Goal: Task Accomplishment & Management: Manage account settings

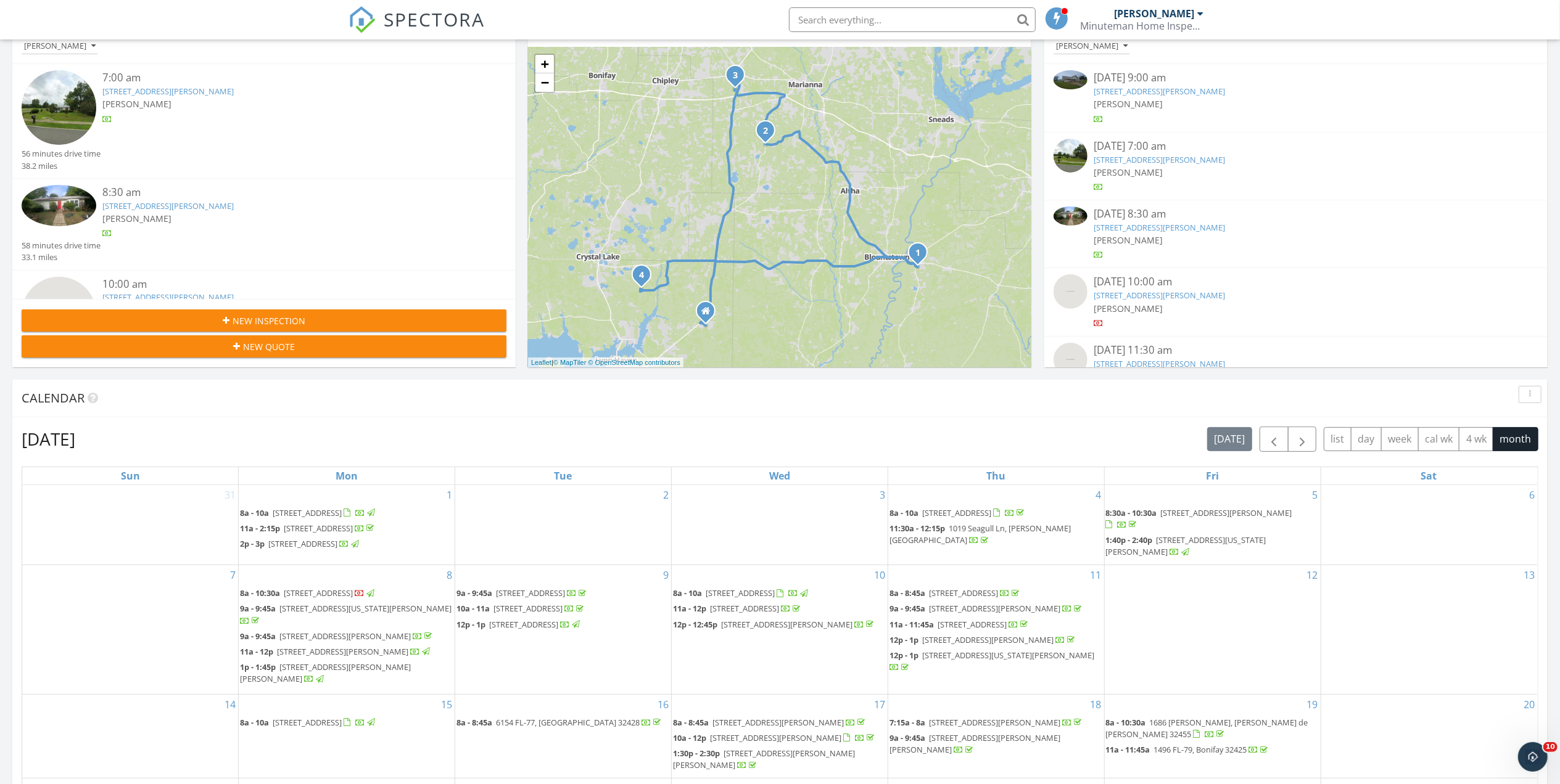
scroll to position [493, 0]
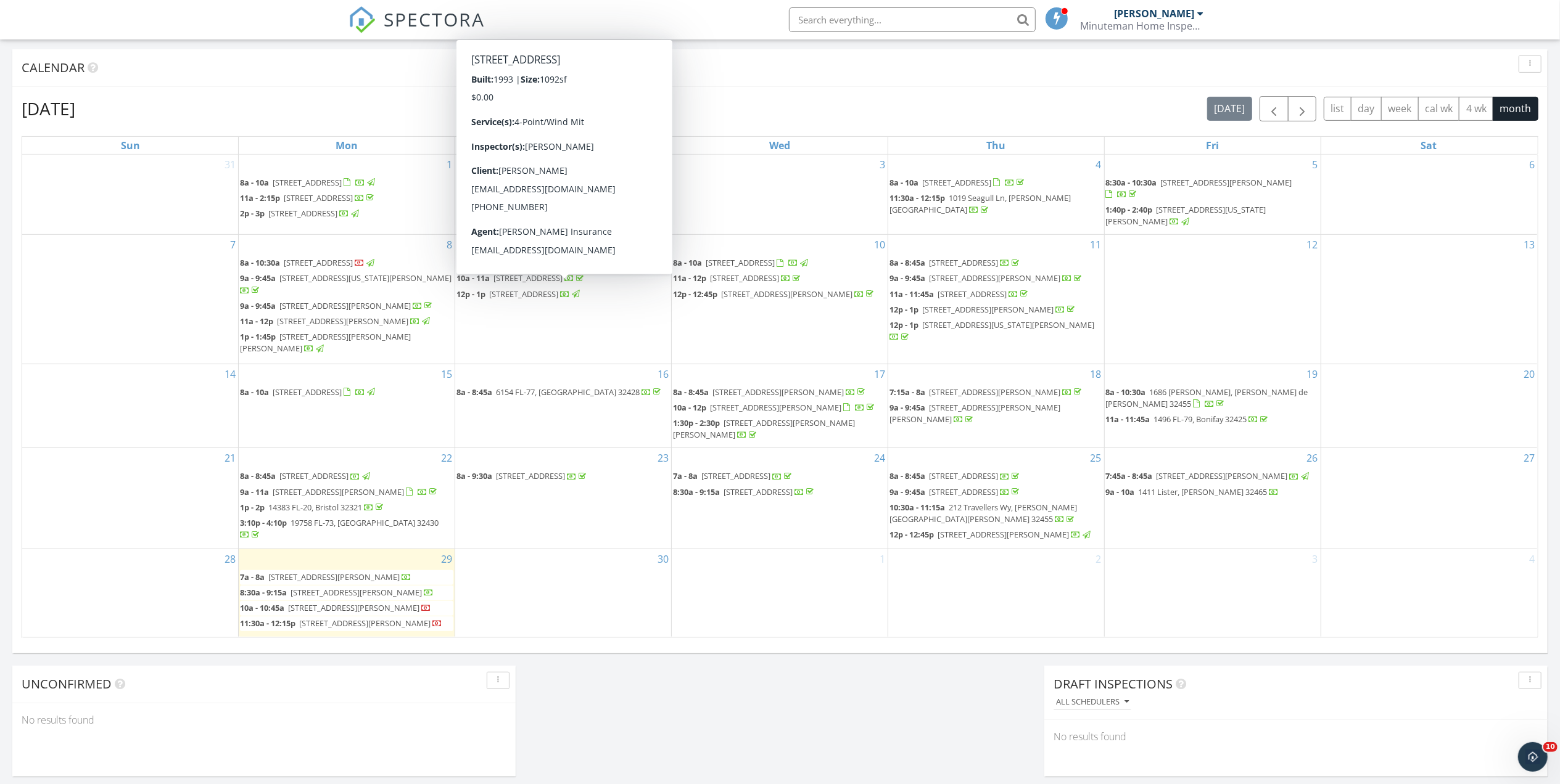
click at [864, 16] on input "text" at bounding box center [912, 20] width 246 height 25
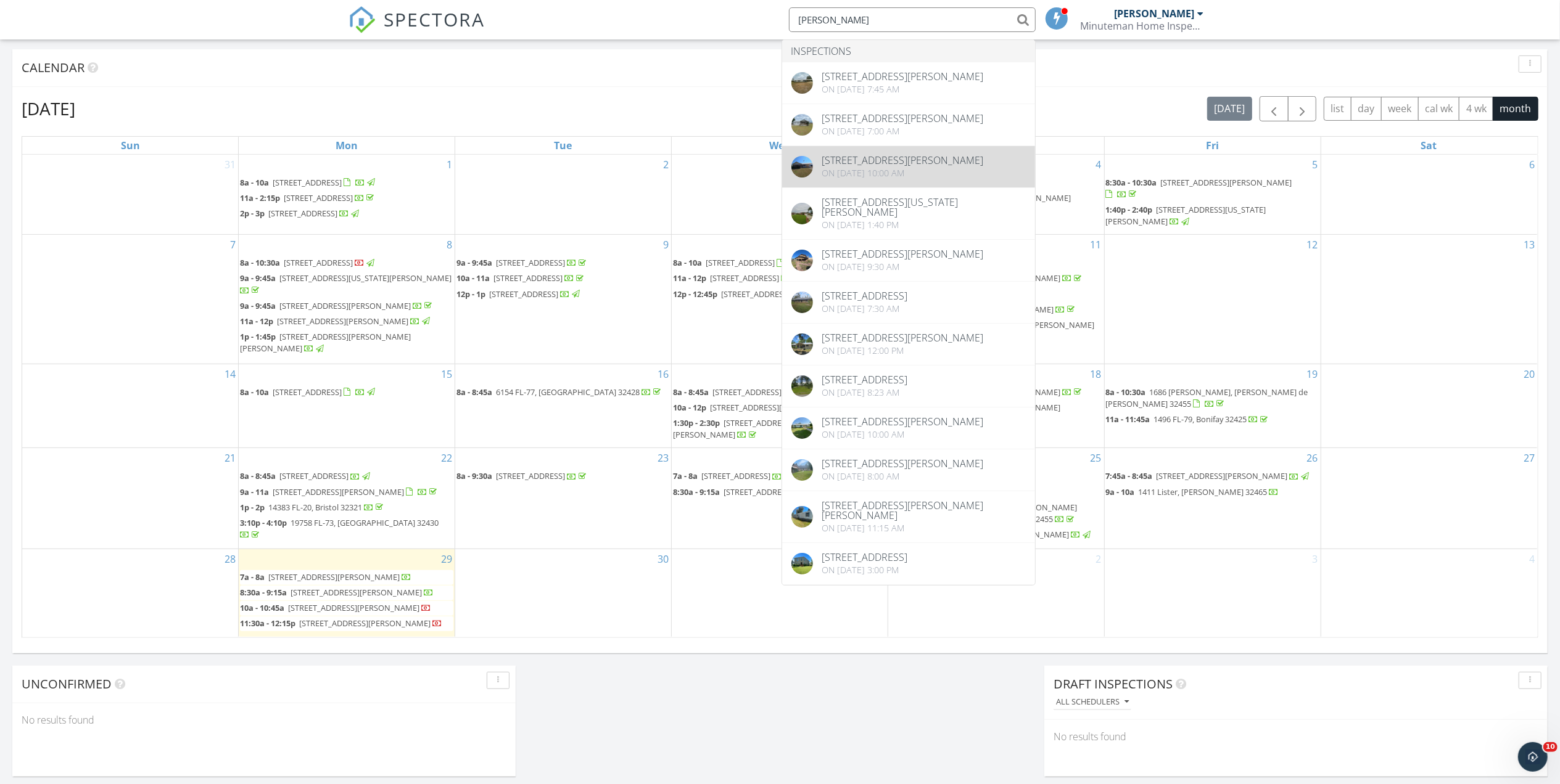
type input "phillip"
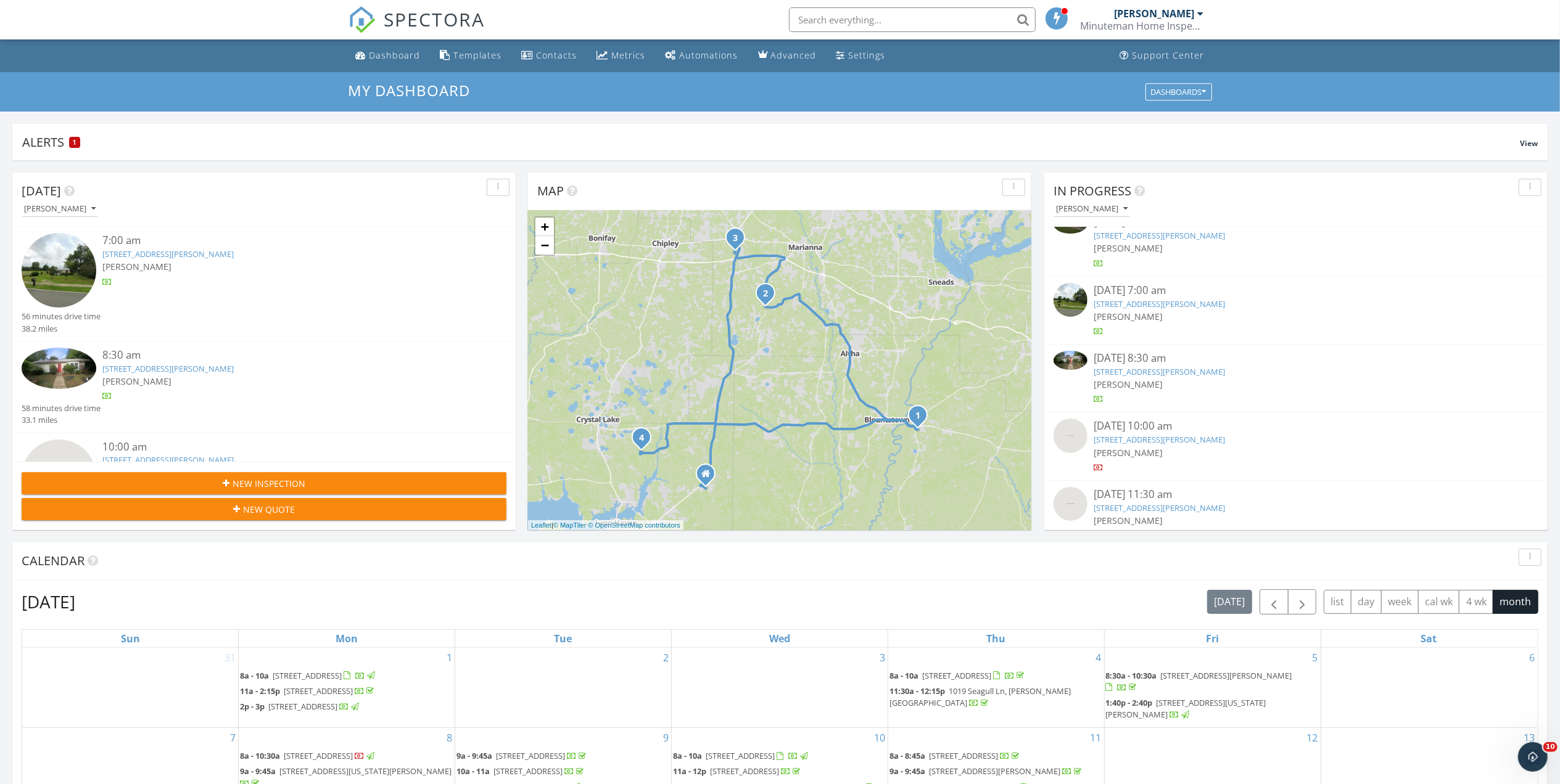
scroll to position [35, 0]
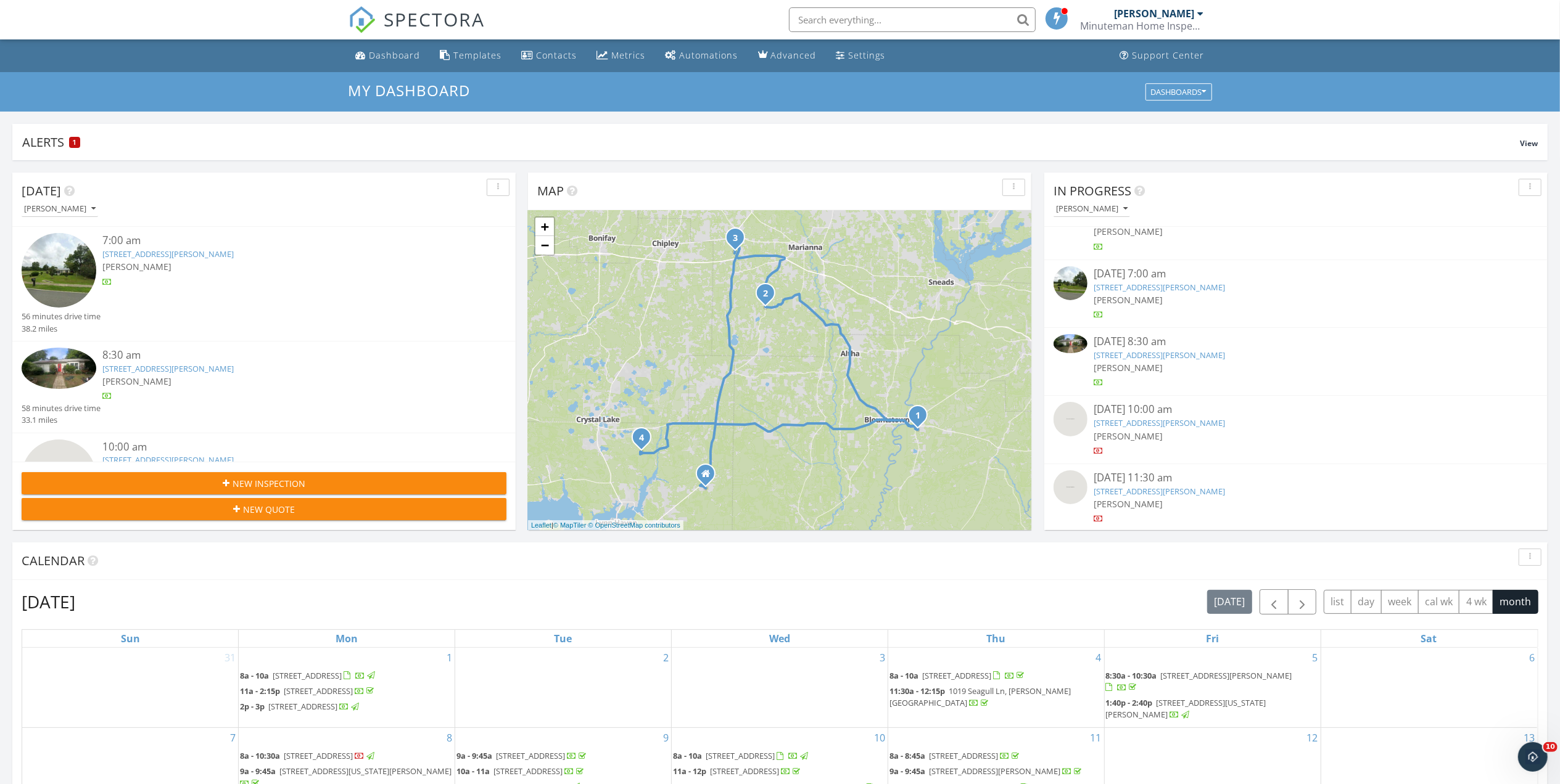
click at [1148, 287] on link "[STREET_ADDRESS][PERSON_NAME]" at bounding box center [1159, 287] width 131 height 11
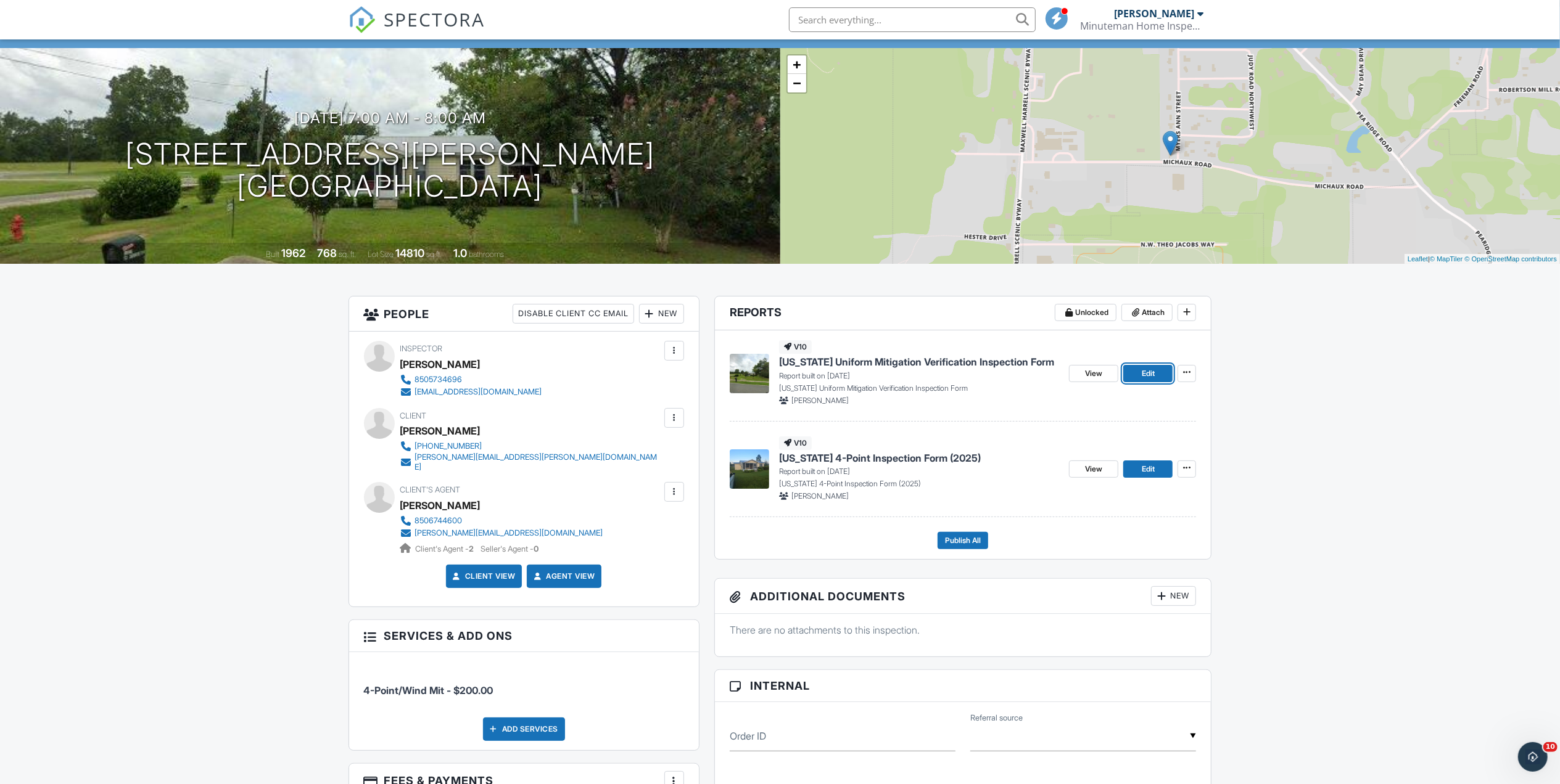
scroll to position [246, 0]
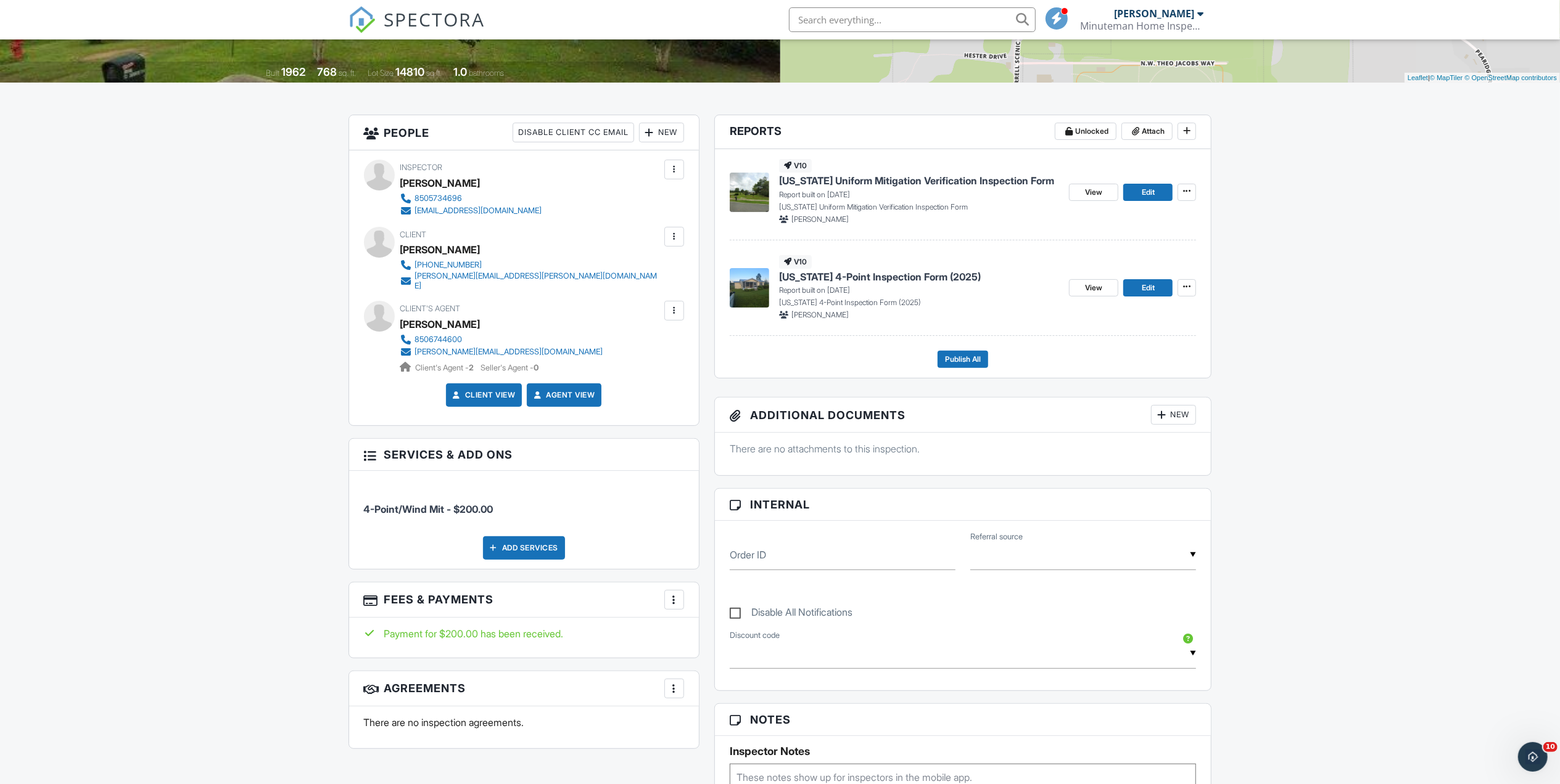
click at [676, 601] on div "More" at bounding box center [674, 600] width 20 height 20
click at [712, 691] on li "View Invoice" at bounding box center [735, 700] width 128 height 31
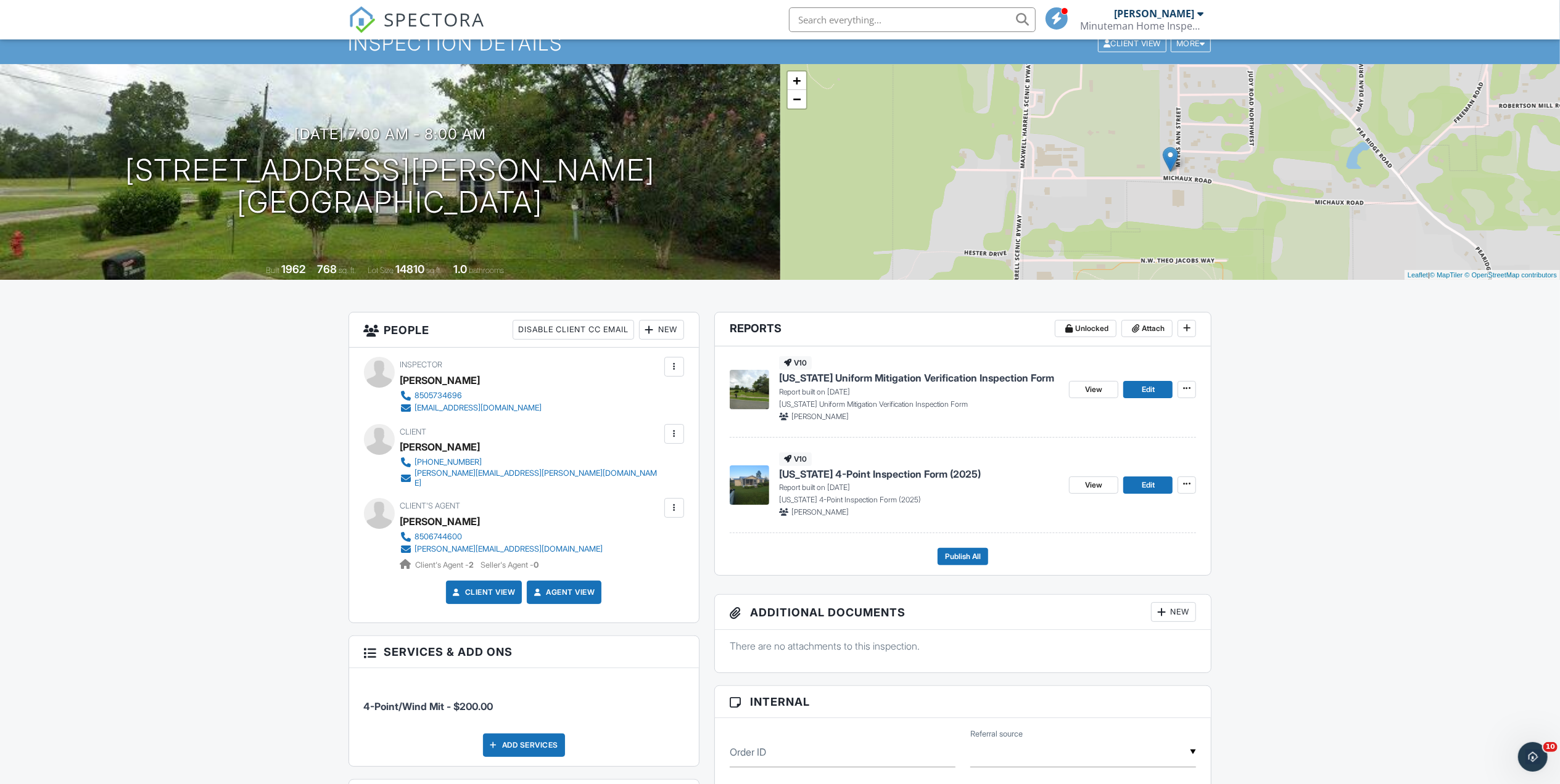
scroll to position [0, 0]
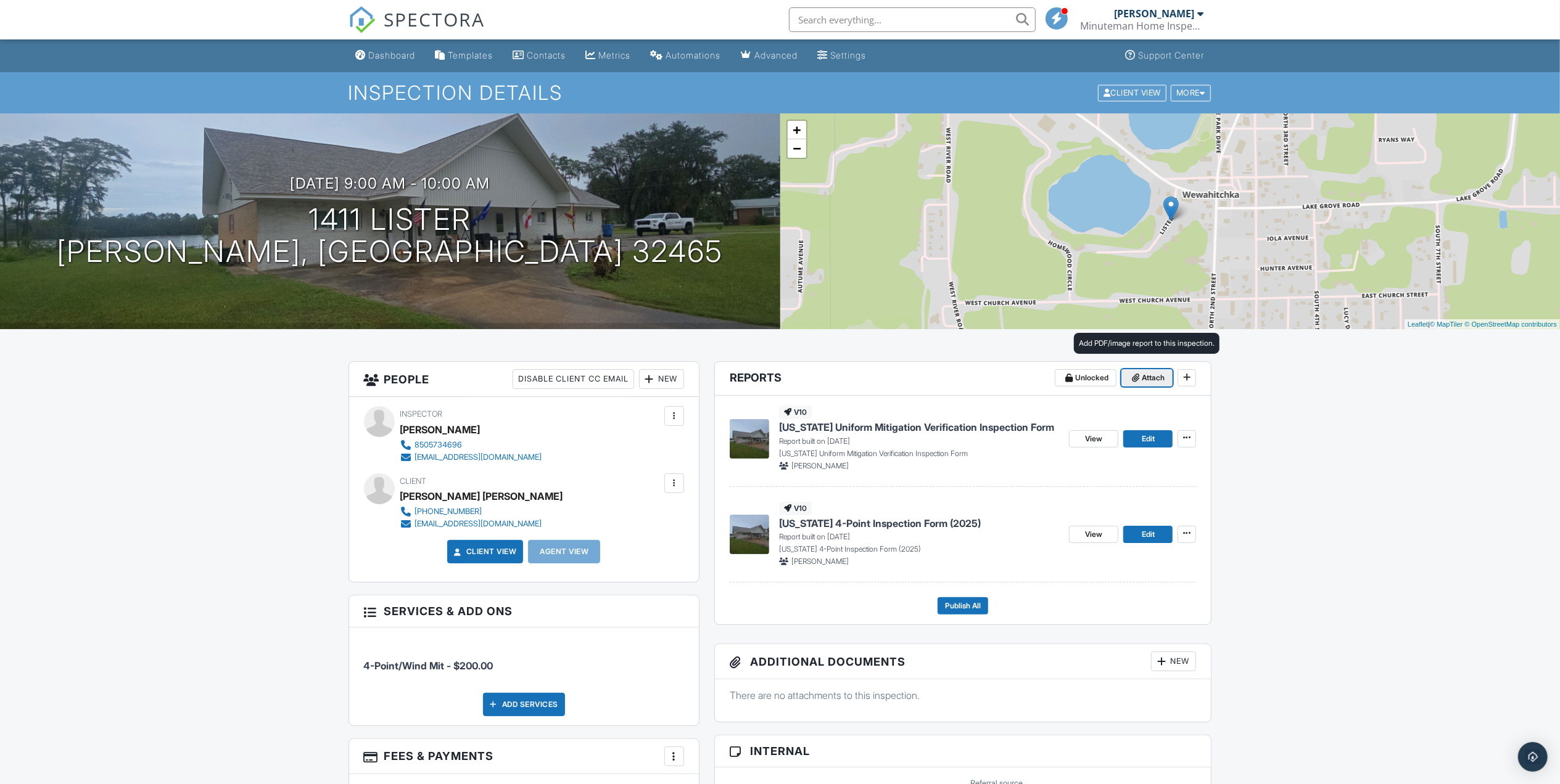
click at [1153, 380] on span "Attach" at bounding box center [1153, 377] width 23 height 12
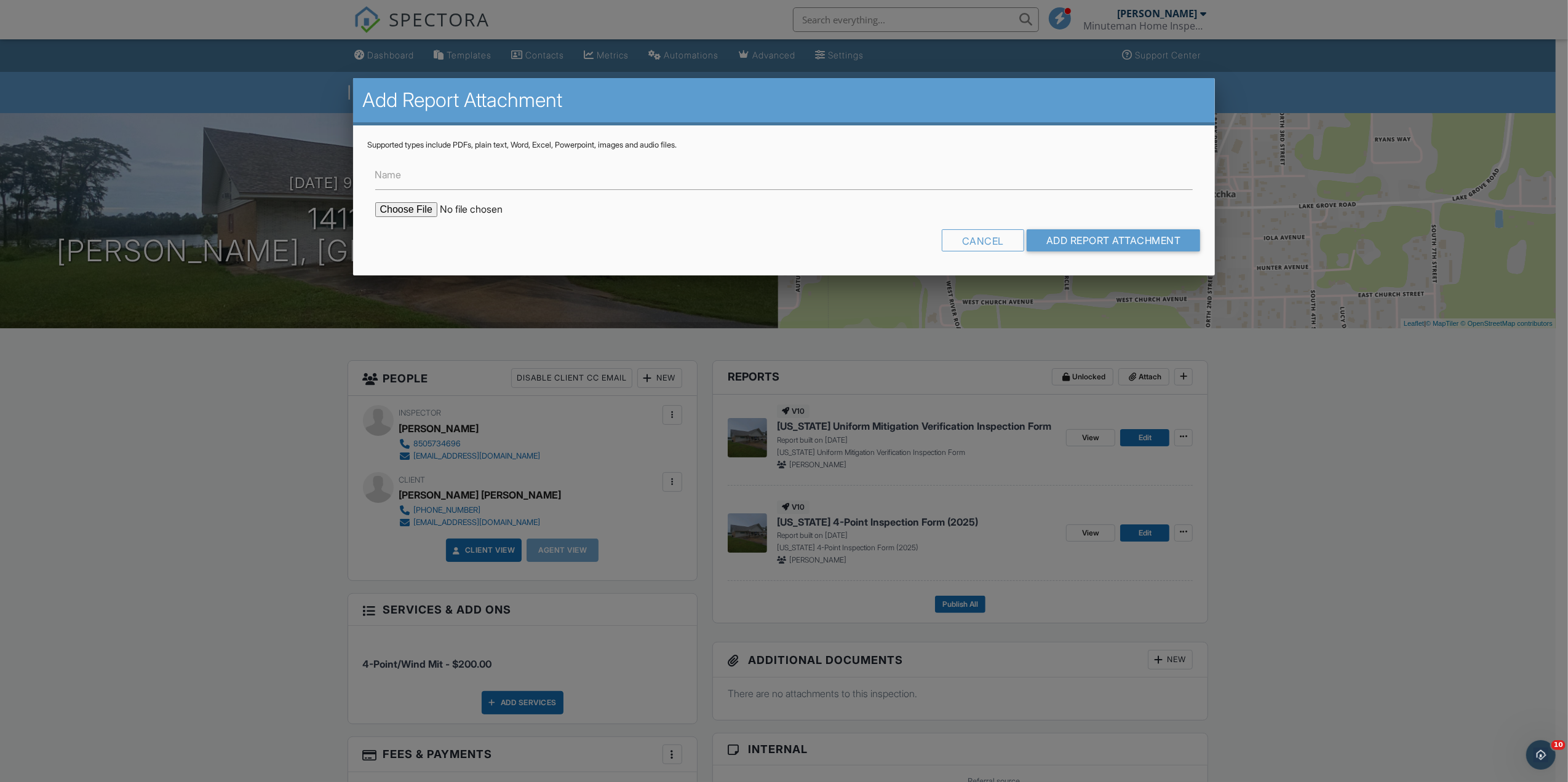
click at [398, 211] on input "file" at bounding box center [480, 210] width 209 height 15
type input "C:\fakepath\Roof Receipt.pdf"
click at [475, 168] on input "Name" at bounding box center [784, 175] width 818 height 30
type input "SWR Documentation"
click at [1069, 242] on input "Add Report Attachment" at bounding box center [1113, 240] width 174 height 22
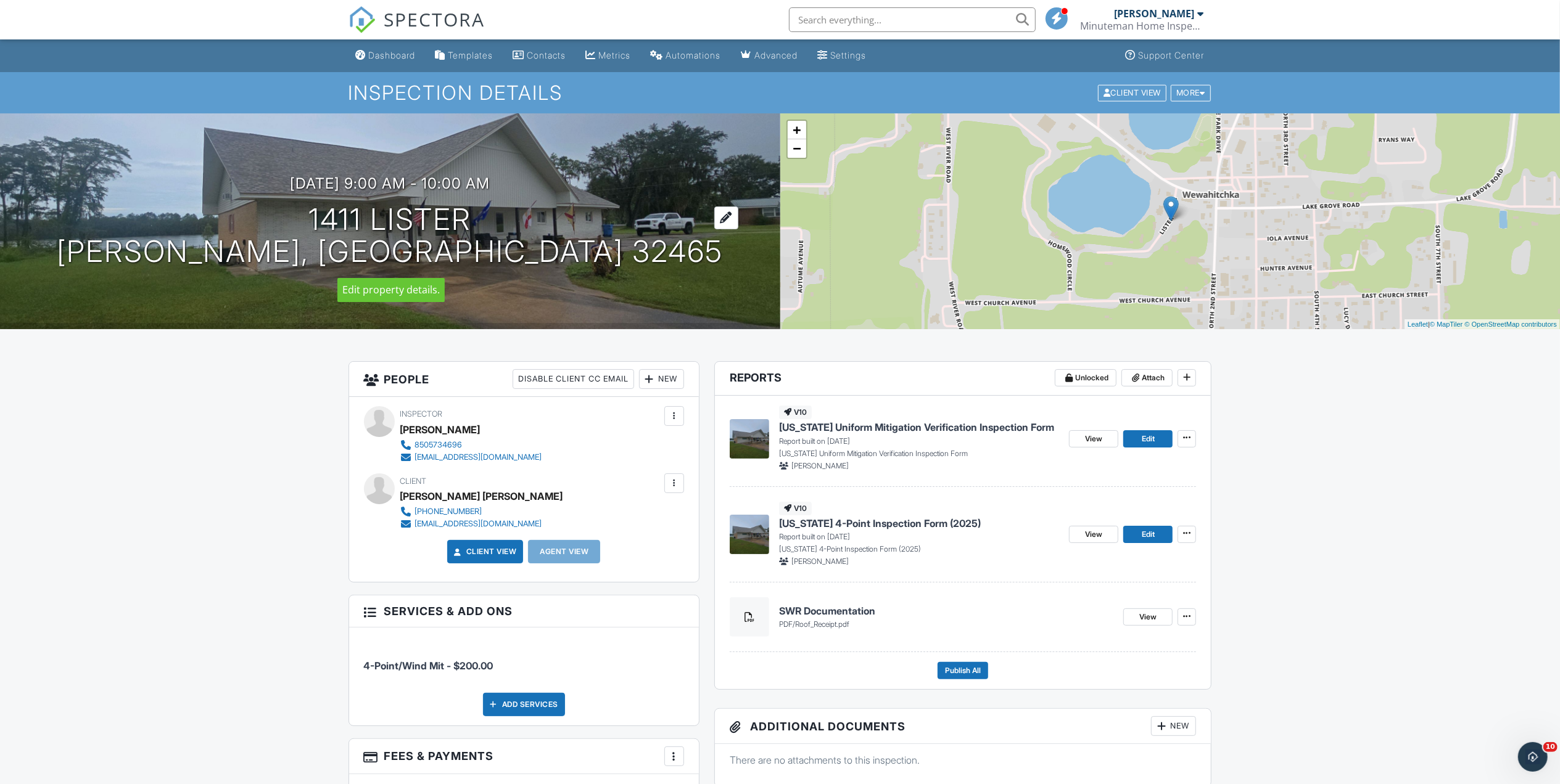
click at [715, 216] on div at bounding box center [726, 218] width 24 height 23
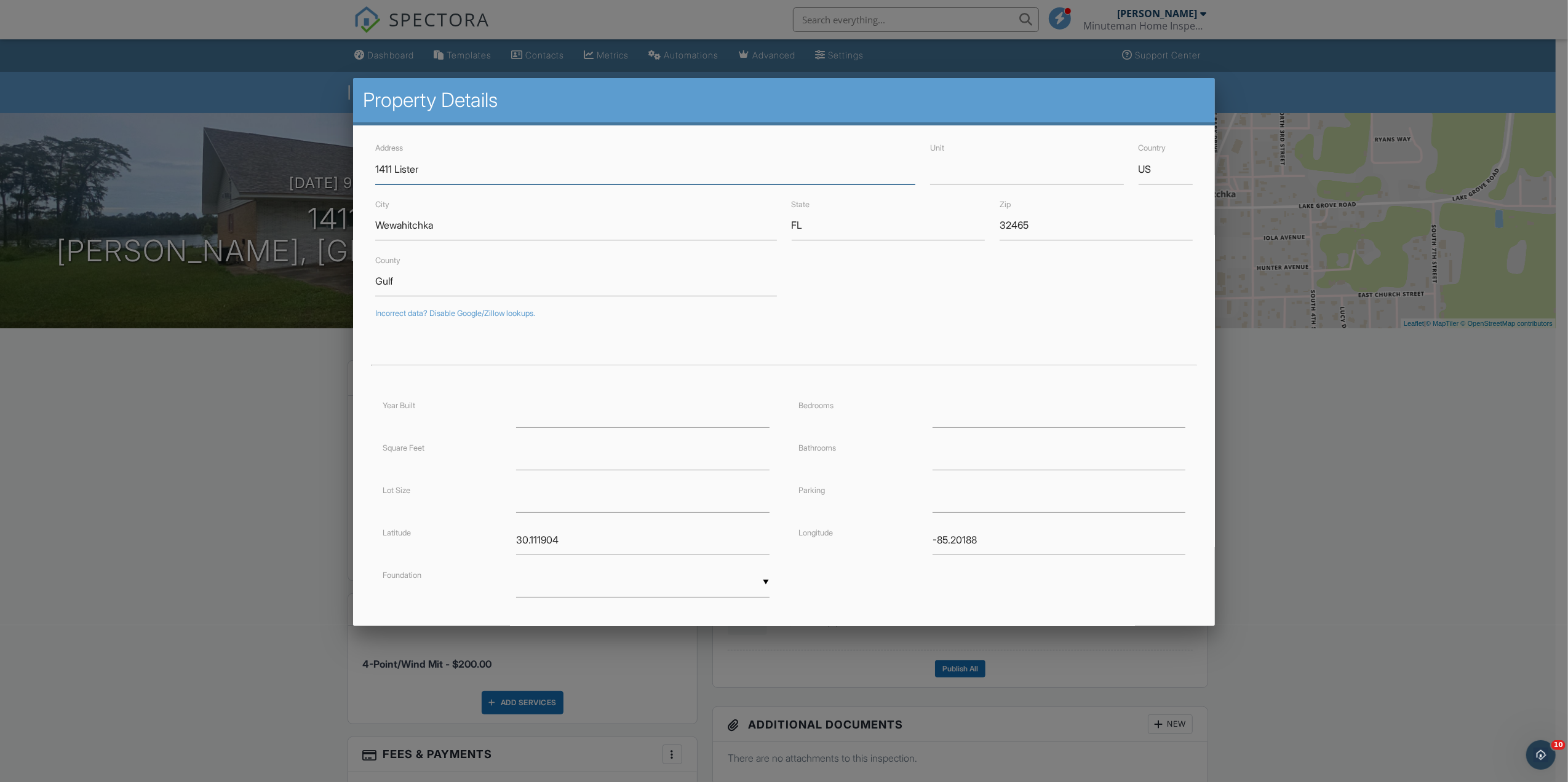
click at [392, 168] on input "1411 Lister" at bounding box center [646, 169] width 540 height 30
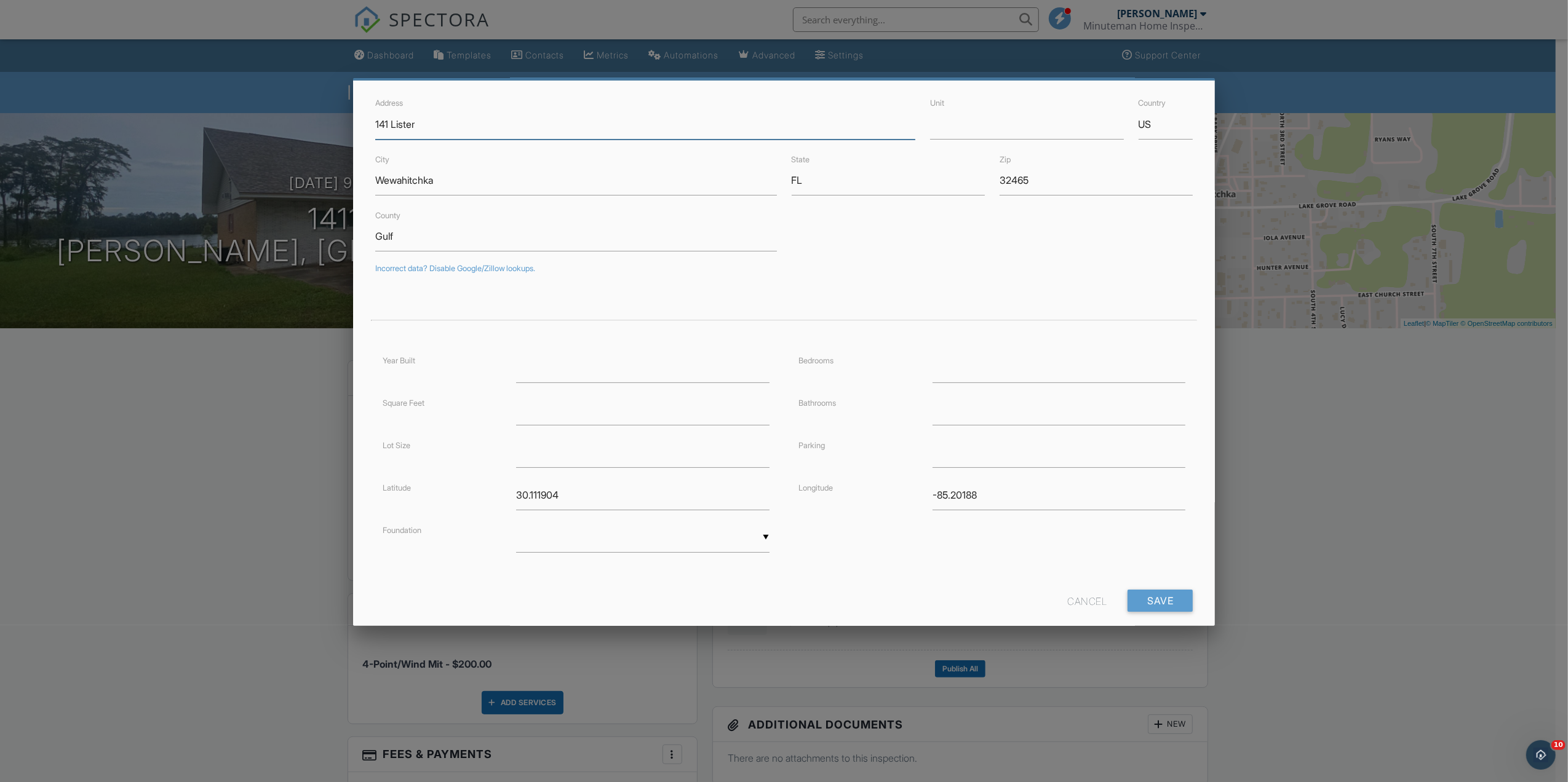
scroll to position [68, 0]
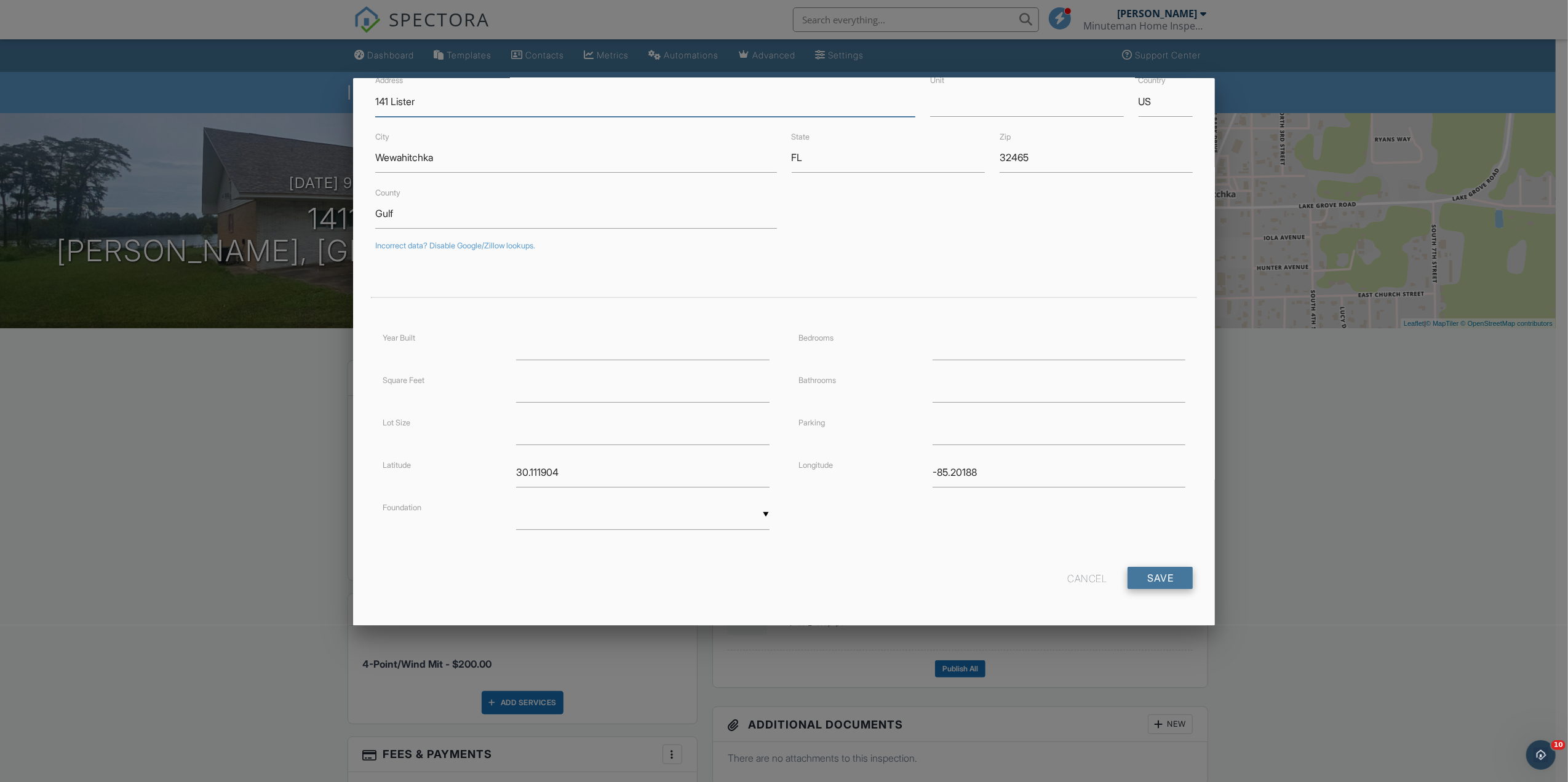
type input "141 Lister"
click at [1162, 584] on input "Save" at bounding box center [1160, 578] width 65 height 22
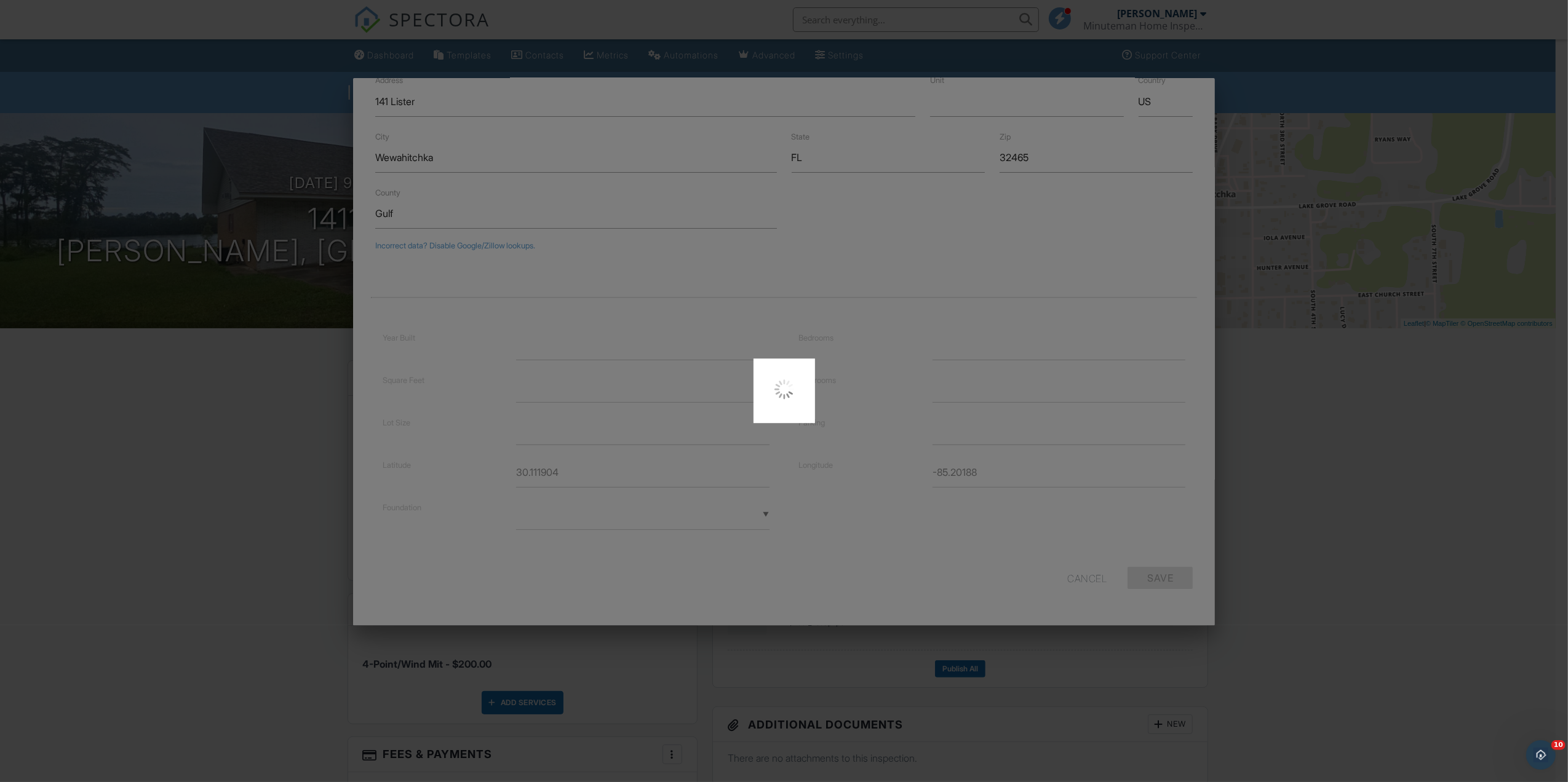
type input "30.1122197"
type input "-85.2022501"
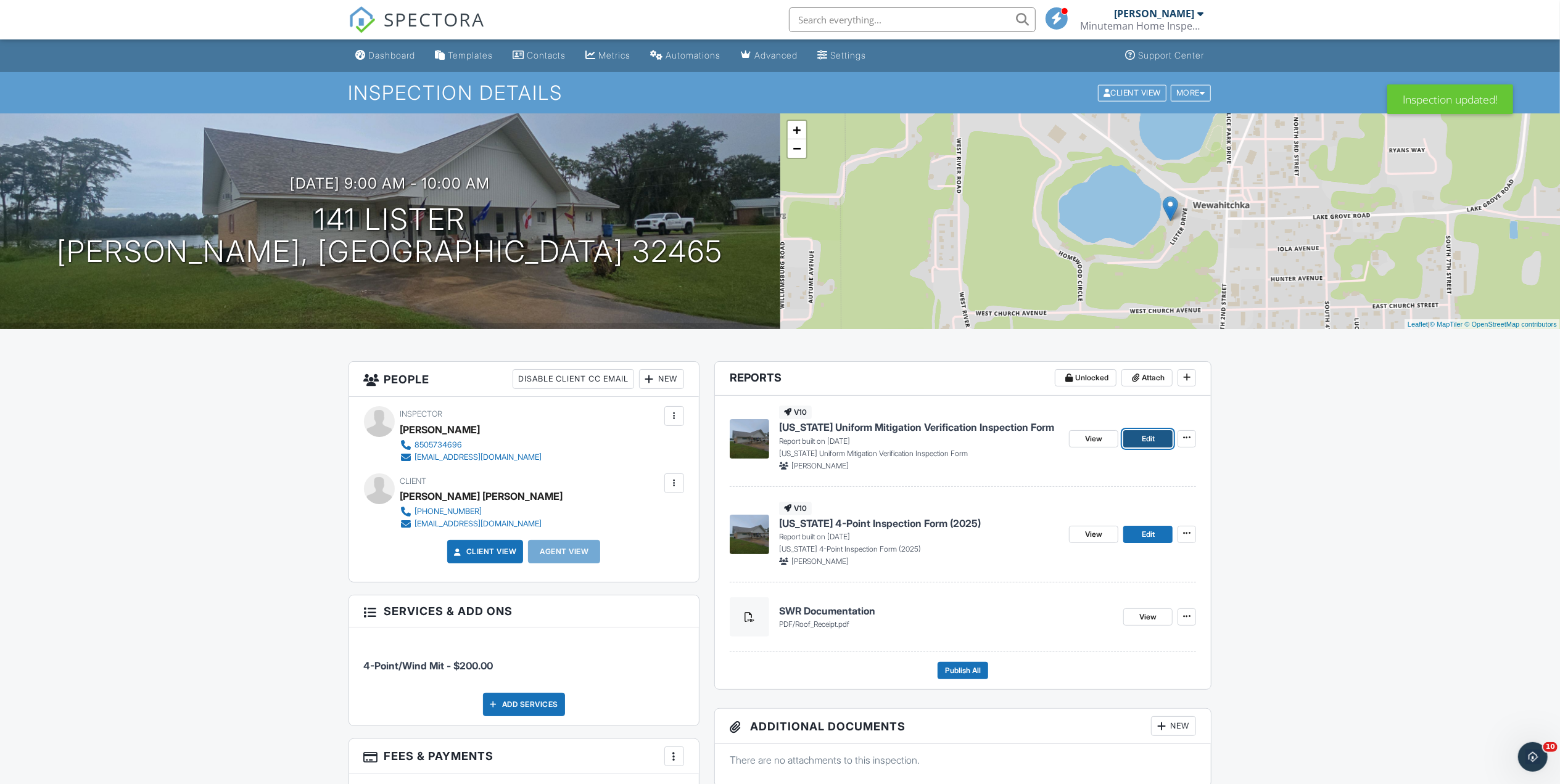
click at [1147, 437] on span "Edit" at bounding box center [1148, 439] width 13 height 12
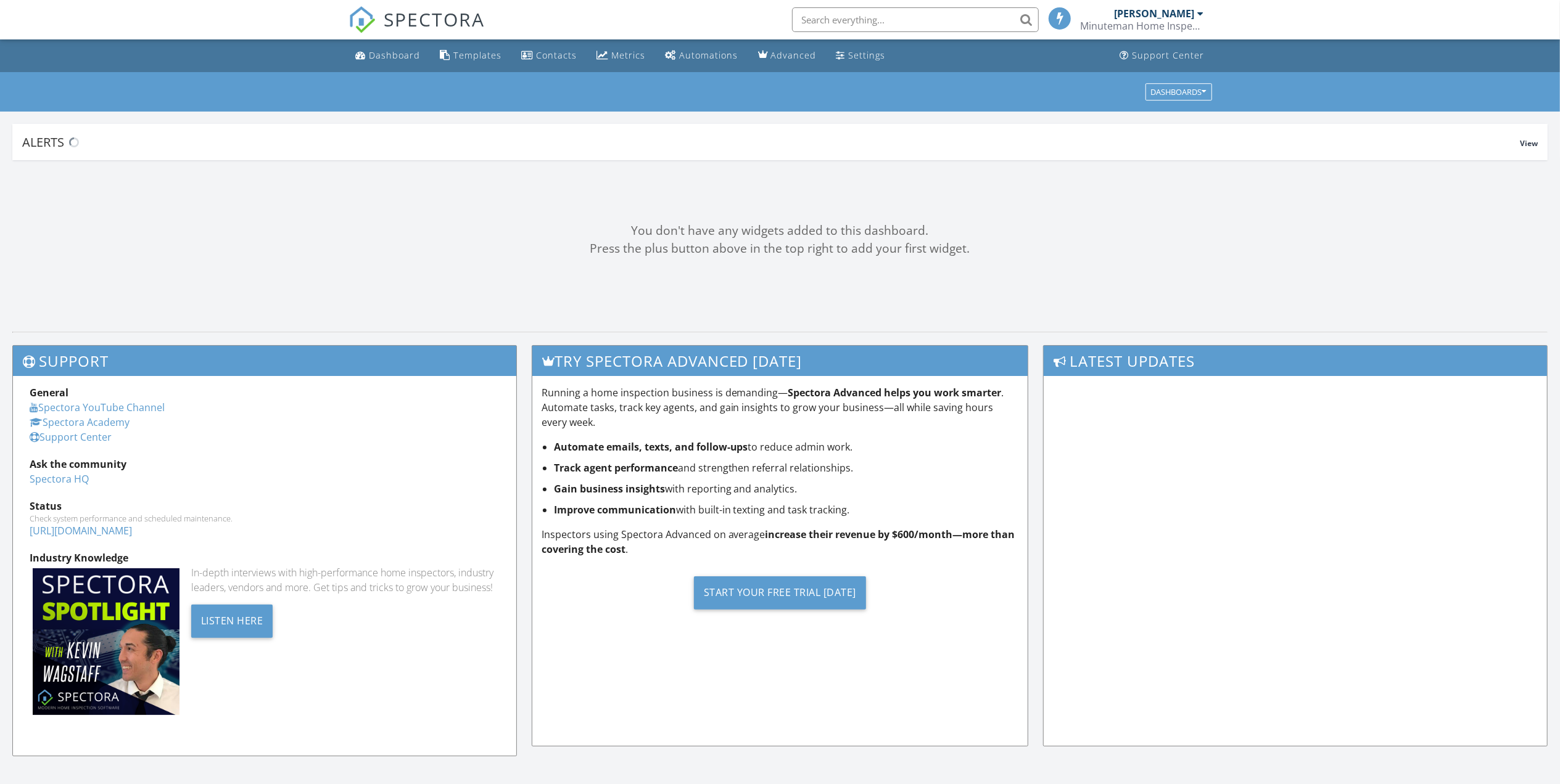
click at [906, 18] on input "text" at bounding box center [914, 20] width 246 height 25
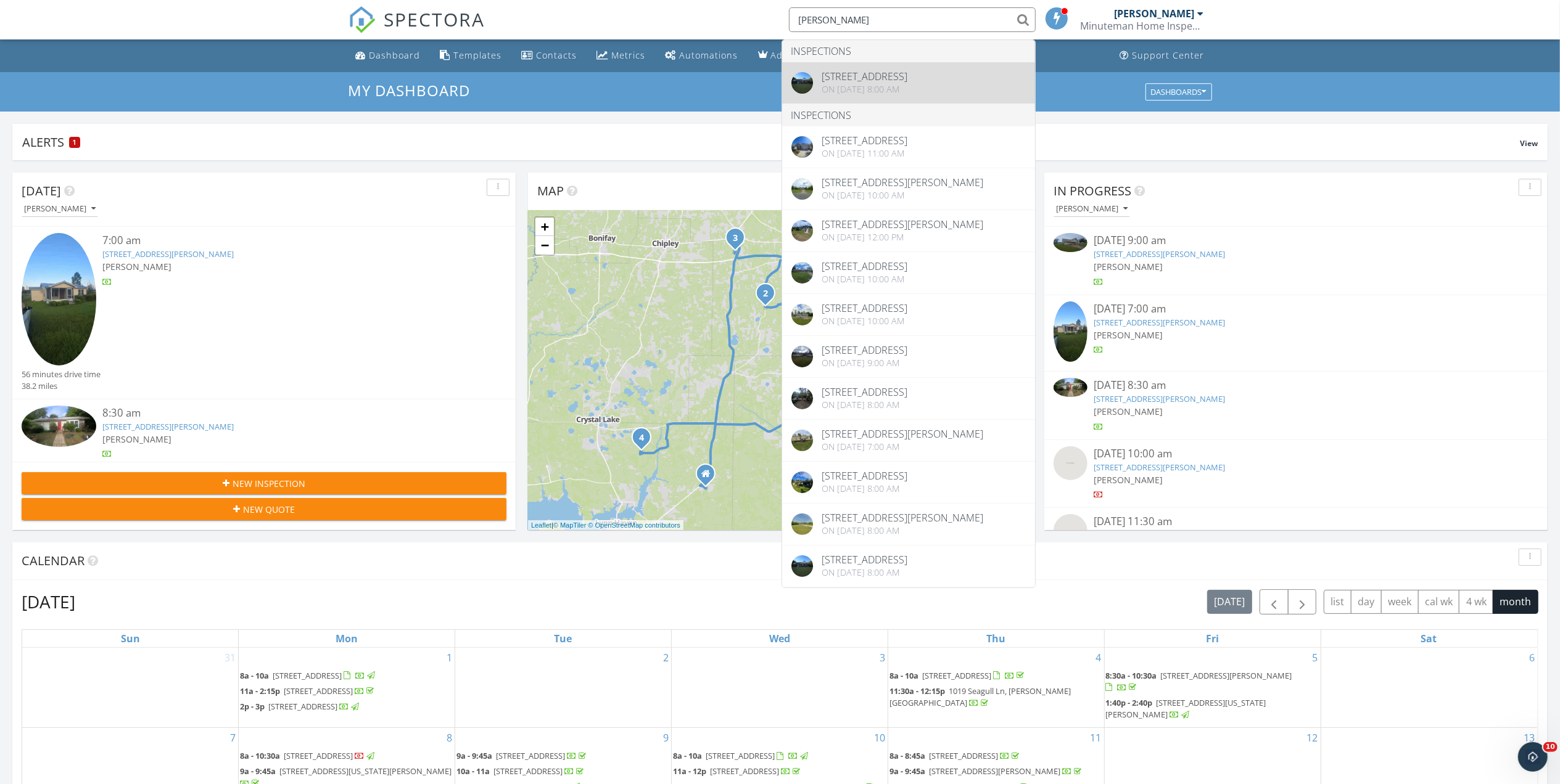
type input "[PERSON_NAME]"
